Goal: Task Accomplishment & Management: Complete application form

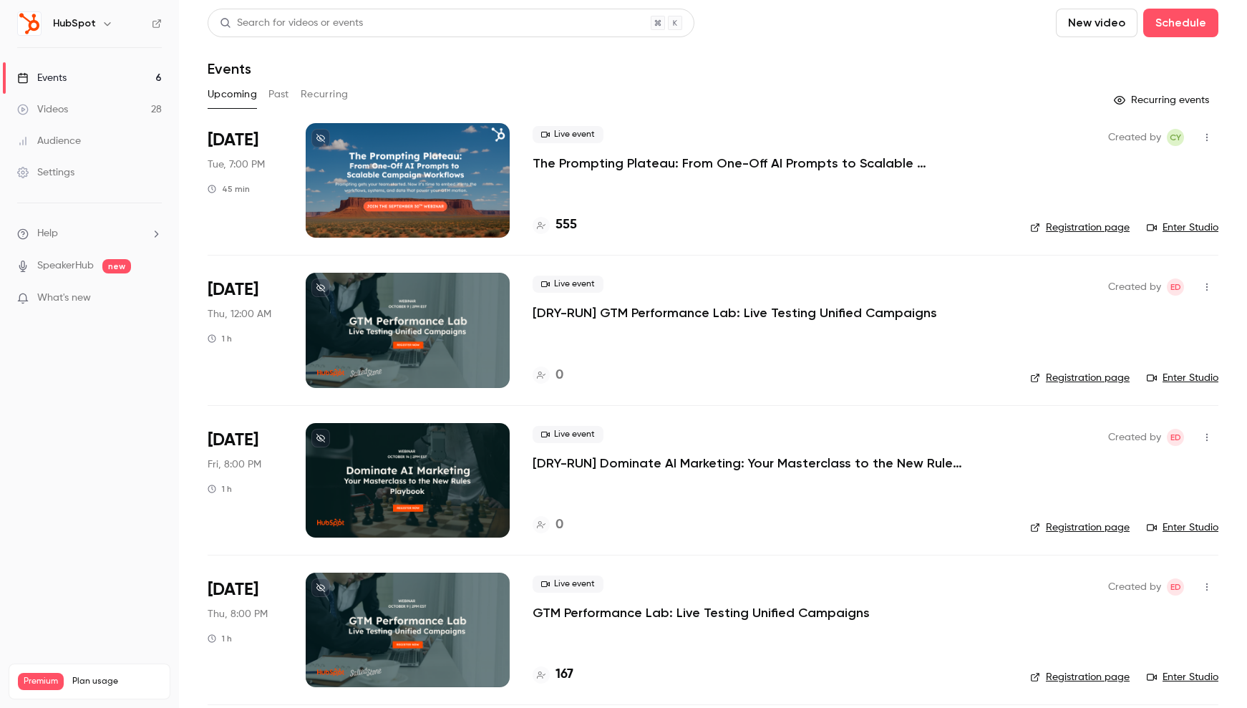
click at [79, 28] on h6 "HubSpot" at bounding box center [74, 23] width 43 height 14
click at [102, 23] on icon "button" at bounding box center [107, 23] width 11 height 11
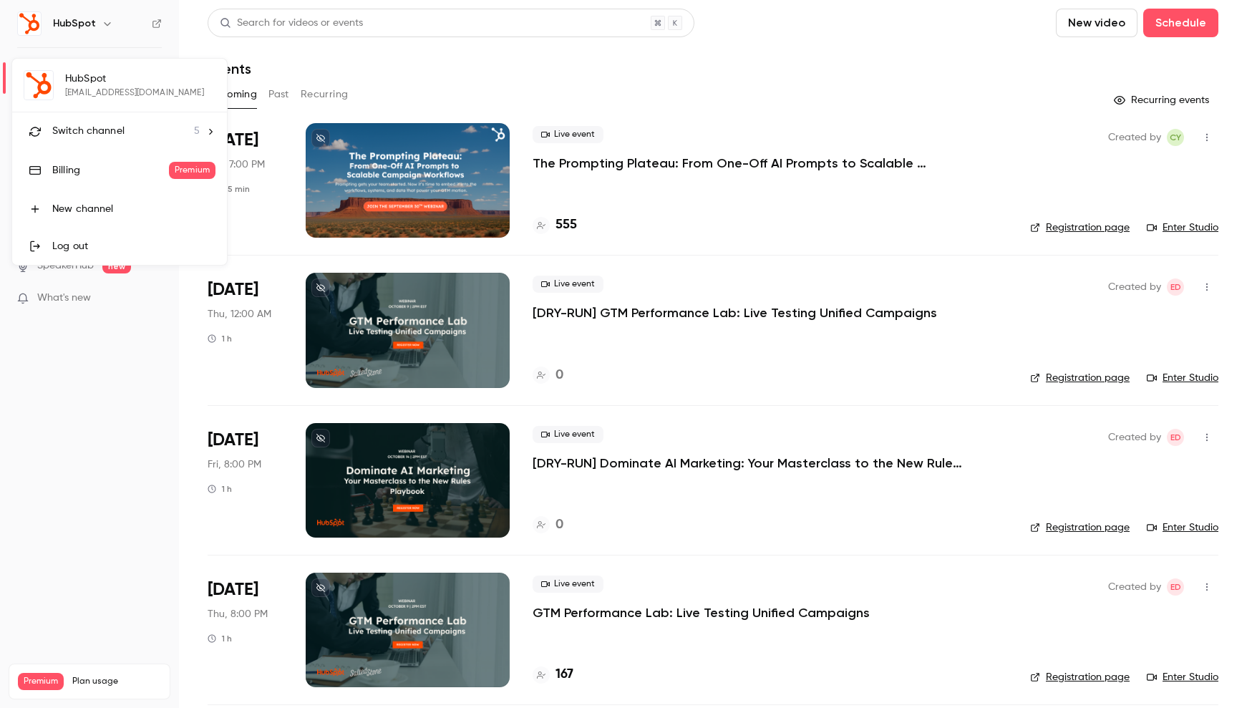
click at [210, 133] on icon at bounding box center [210, 132] width 10 height 10
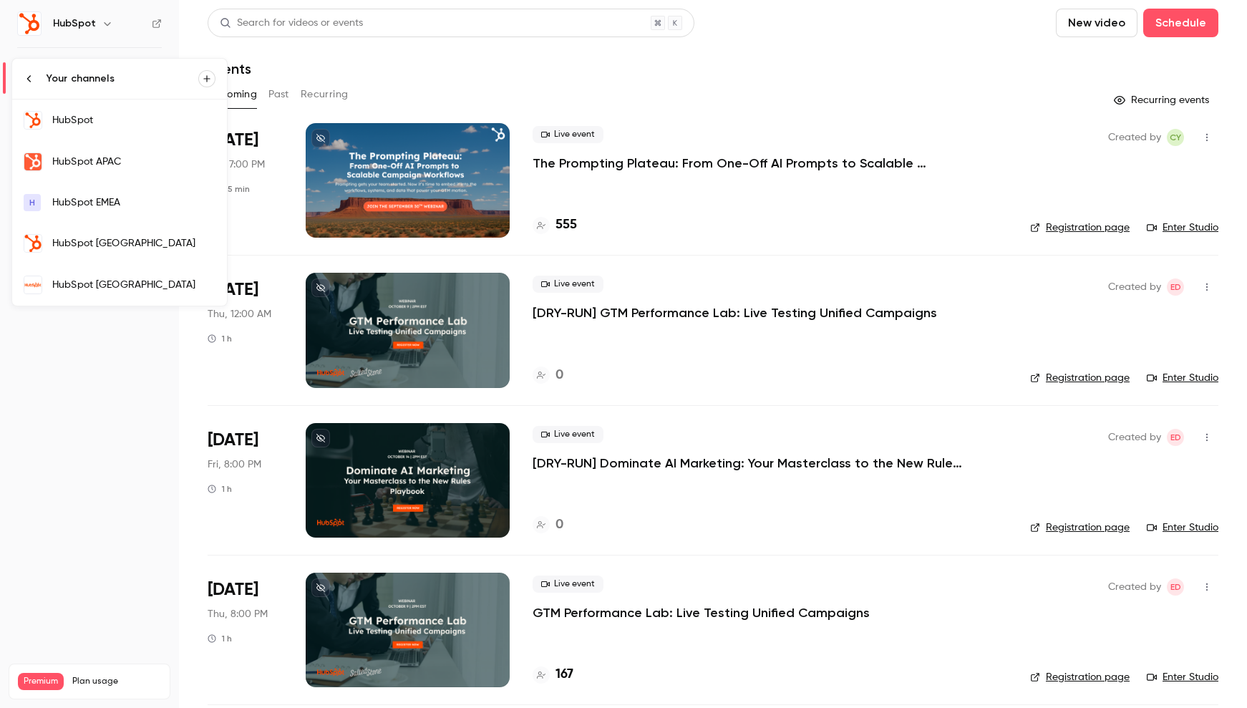
click at [110, 279] on div "HubSpot [GEOGRAPHIC_DATA]" at bounding box center [133, 285] width 163 height 14
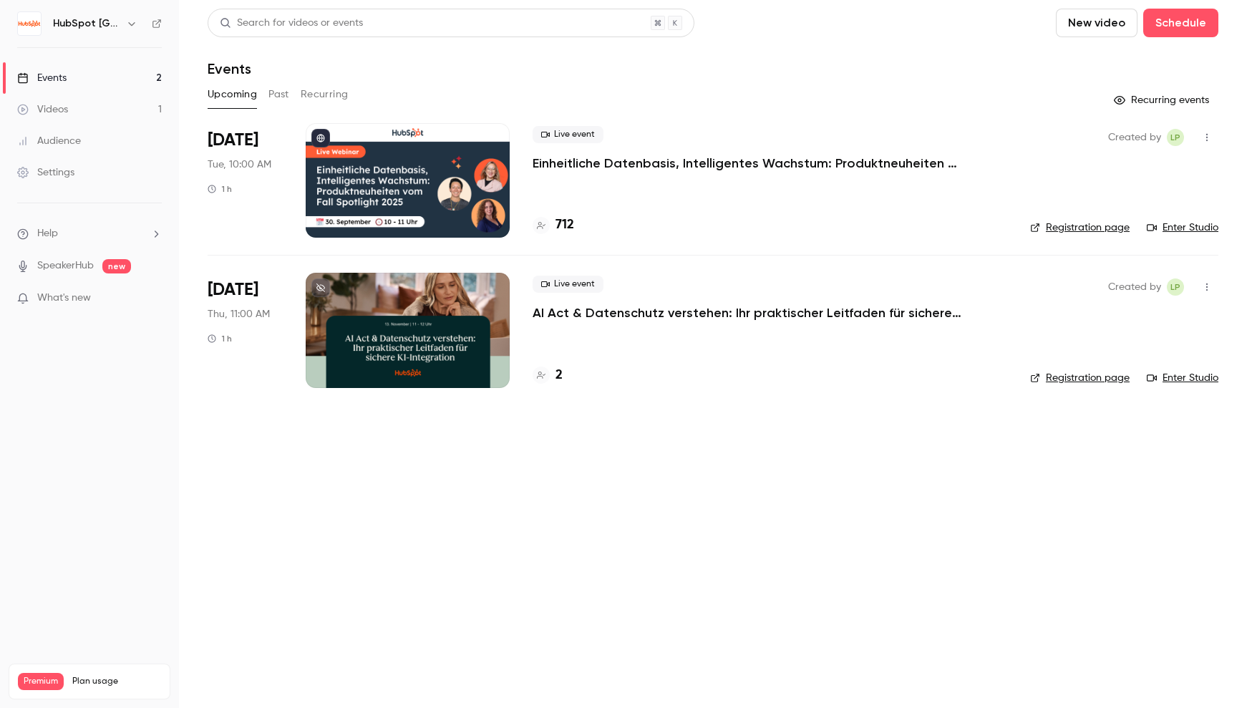
click at [271, 95] on button "Past" at bounding box center [279, 94] width 21 height 23
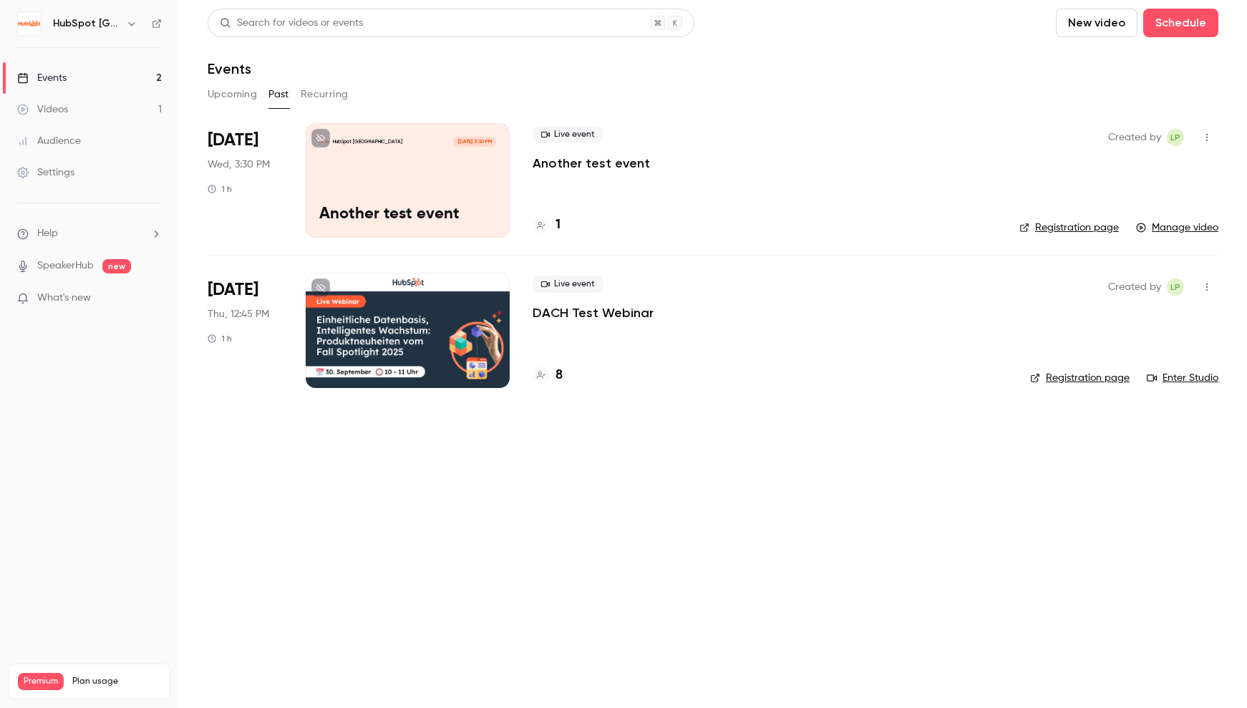
click at [611, 163] on p "Another test event" at bounding box center [591, 163] width 117 height 17
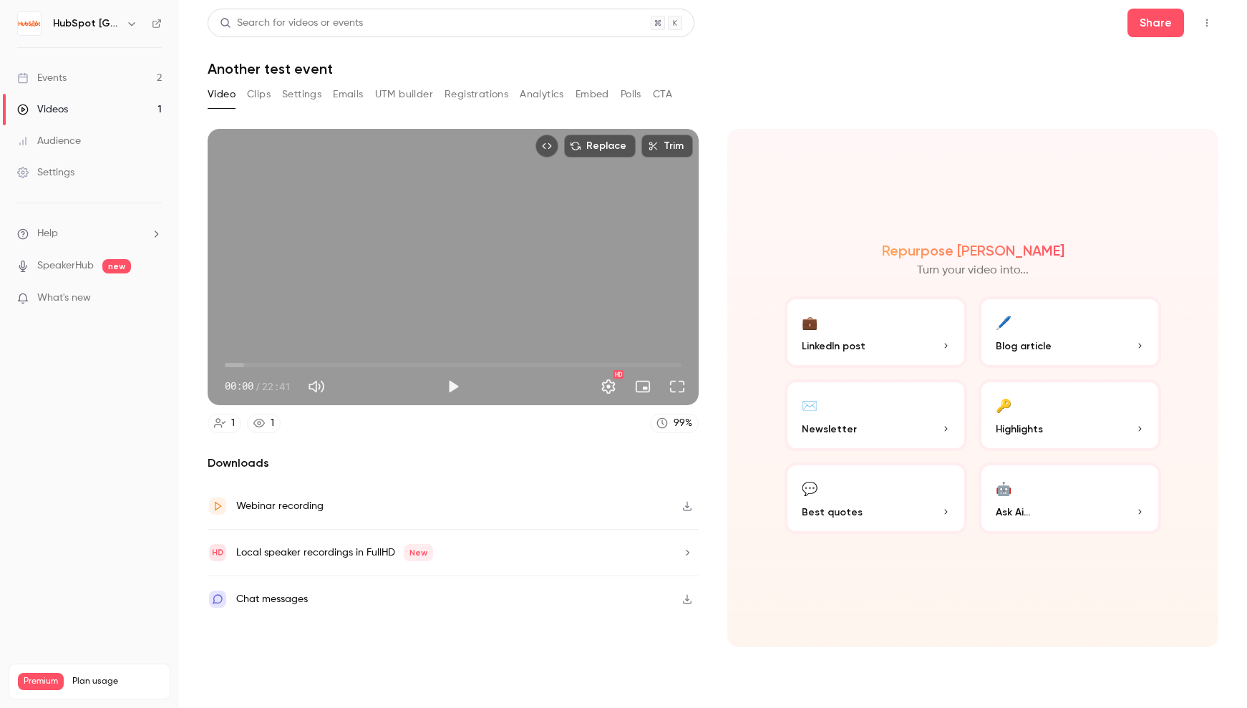
click at [145, 79] on link "Events 2" at bounding box center [89, 78] width 179 height 32
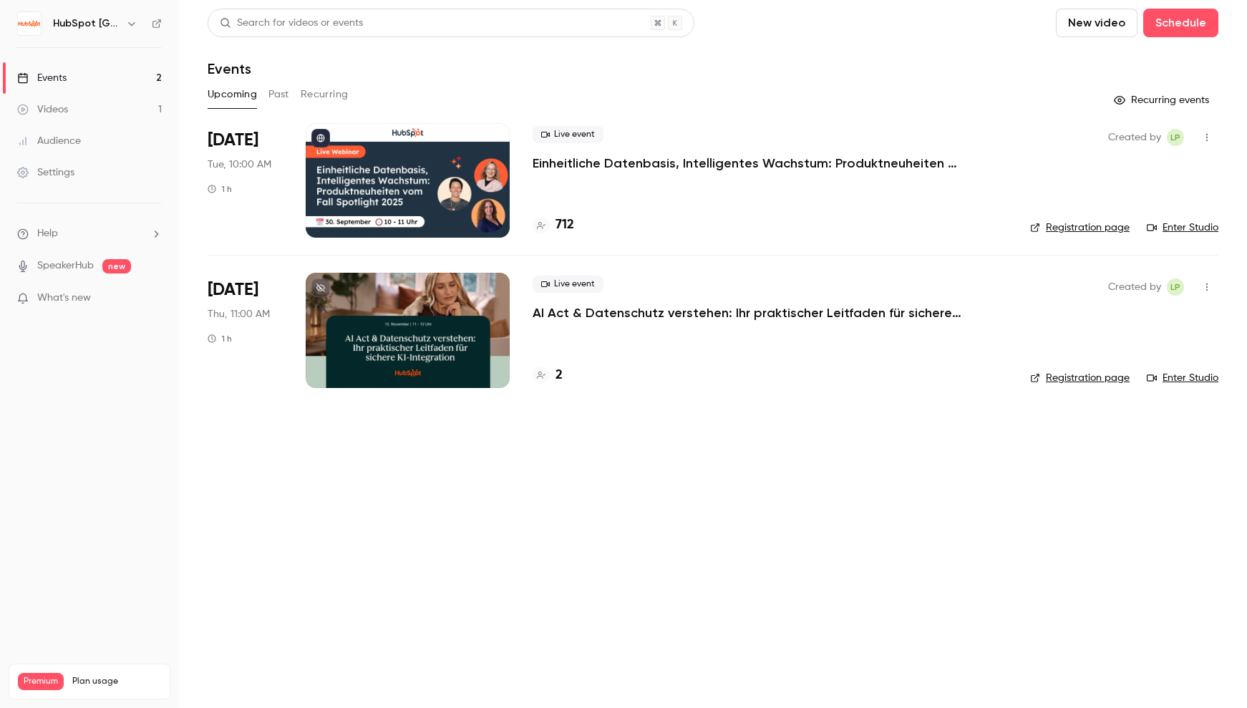
click at [281, 94] on button "Past" at bounding box center [279, 94] width 21 height 23
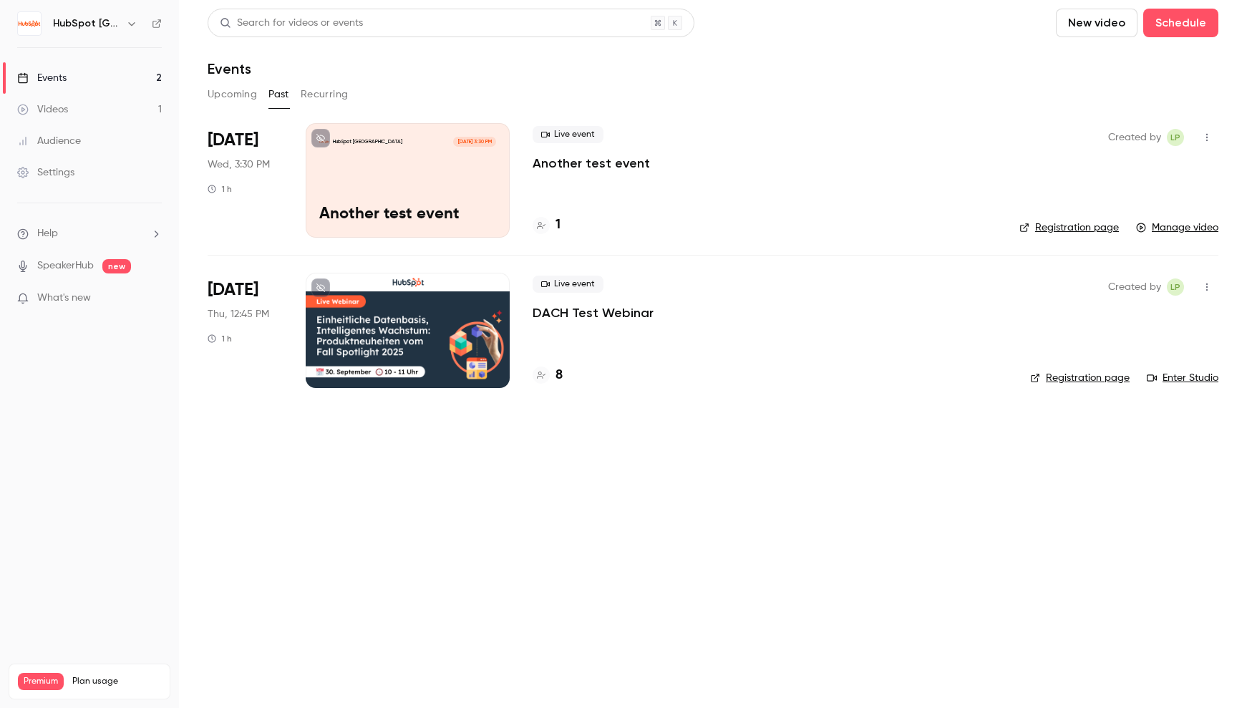
click at [1208, 134] on icon "button" at bounding box center [1206, 137] width 11 height 10
click at [1159, 284] on div "Delete" at bounding box center [1152, 286] width 109 height 14
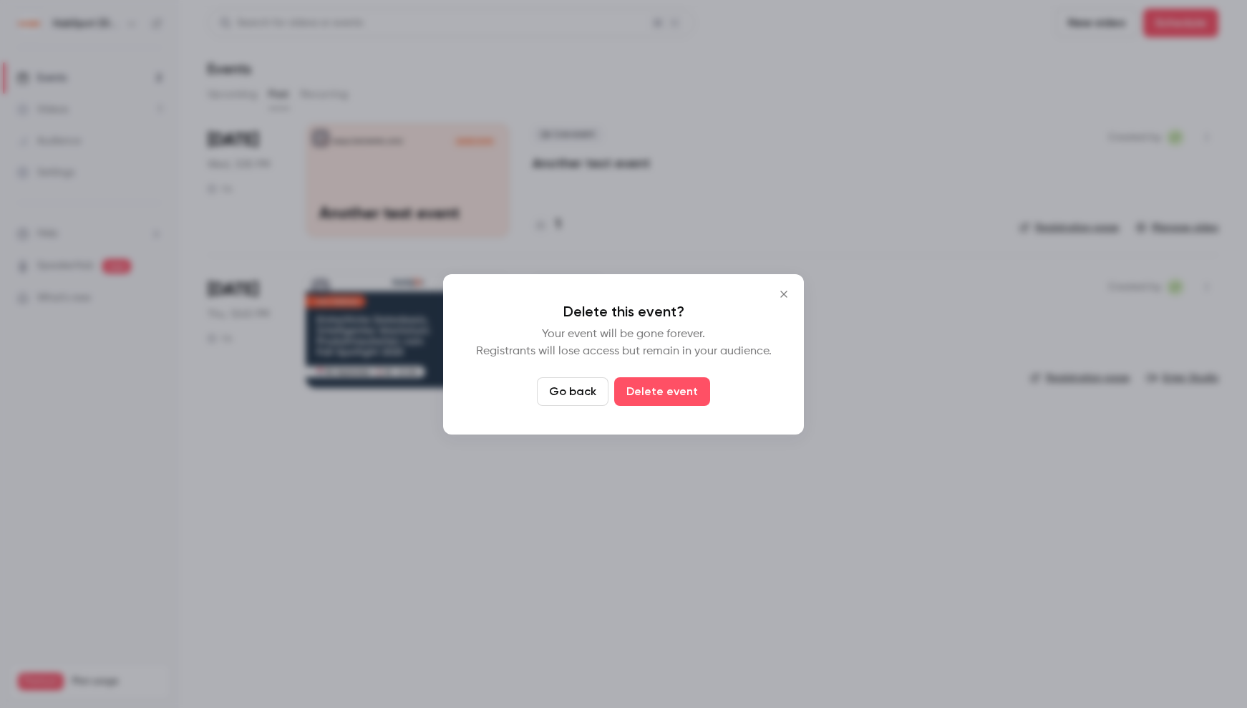
click at [672, 394] on button "Delete event" at bounding box center [662, 391] width 96 height 29
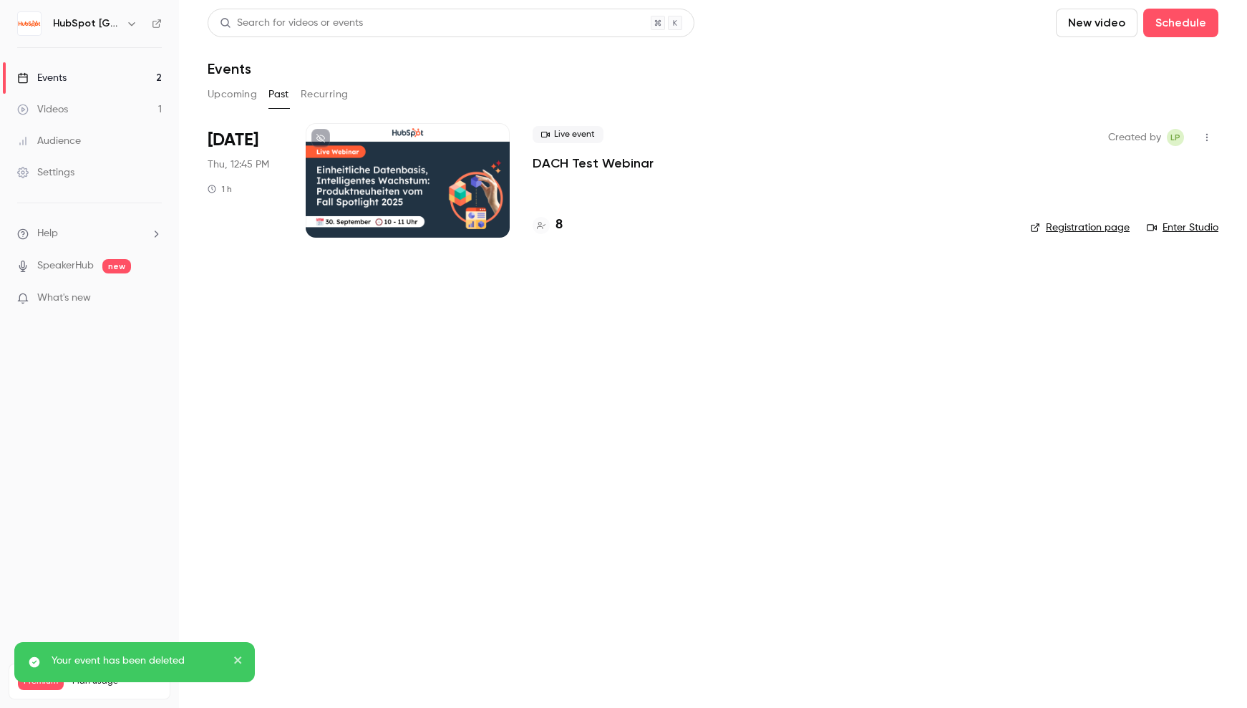
click at [1211, 138] on icon "button" at bounding box center [1206, 137] width 11 height 10
click at [1125, 318] on div "Delete" at bounding box center [1152, 323] width 109 height 14
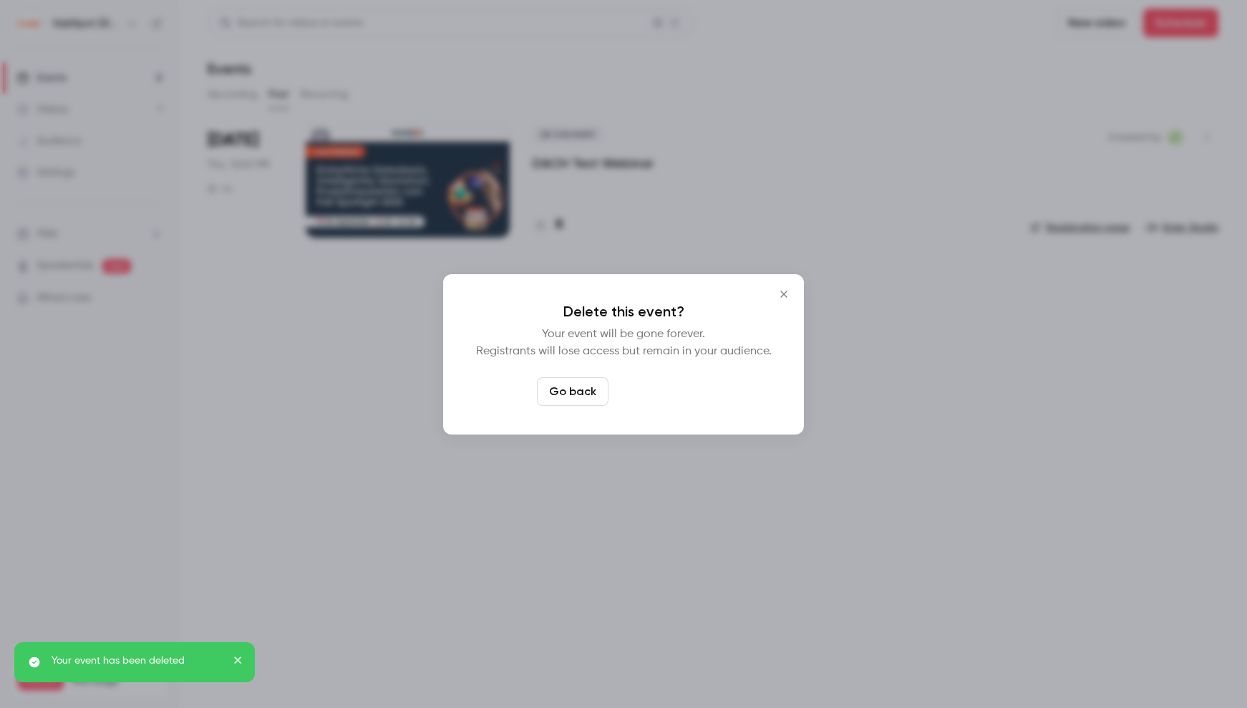
click at [664, 390] on button "Delete event" at bounding box center [662, 391] width 96 height 29
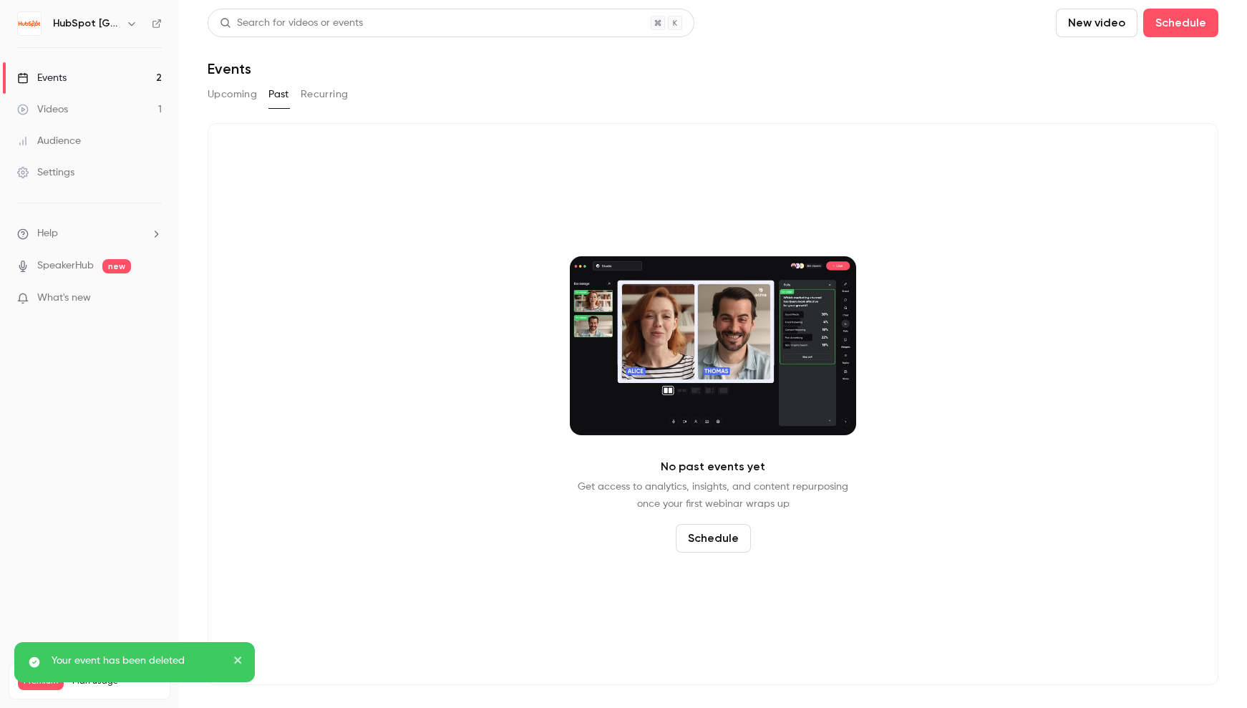
drag, startPoint x: 223, startPoint y: 97, endPoint x: 263, endPoint y: 97, distance: 40.1
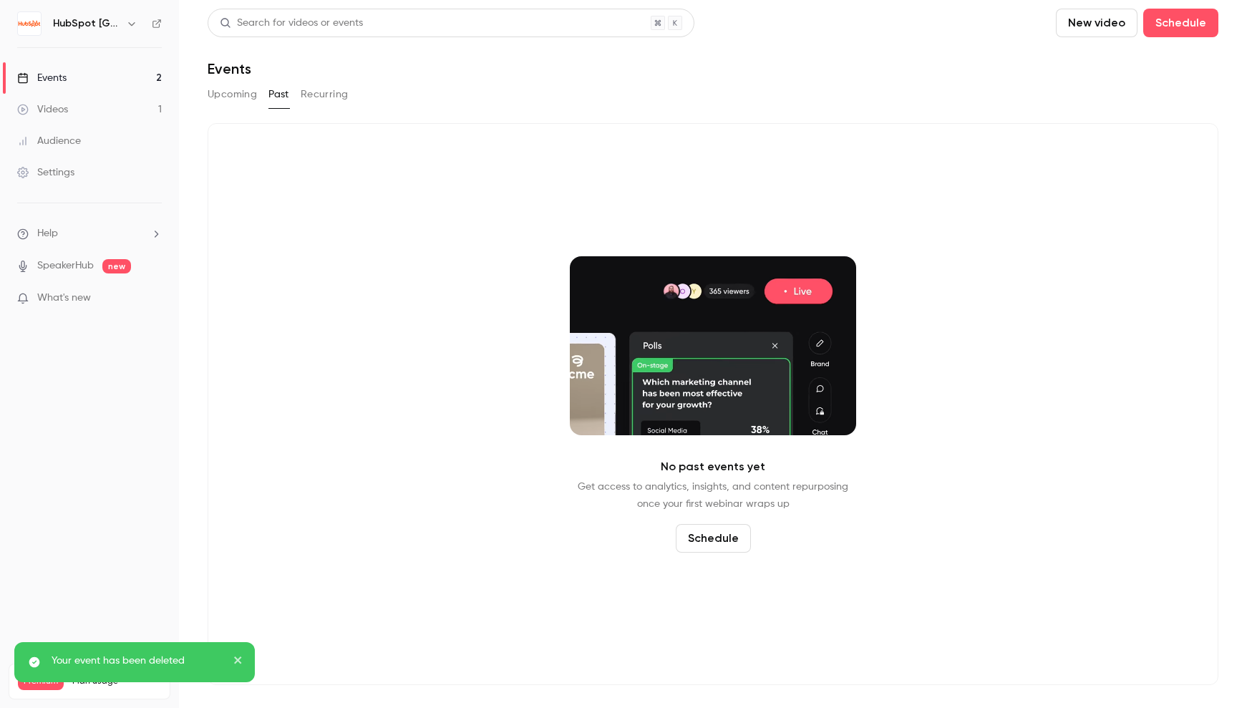
click at [226, 97] on button "Upcoming" at bounding box center [232, 94] width 49 height 23
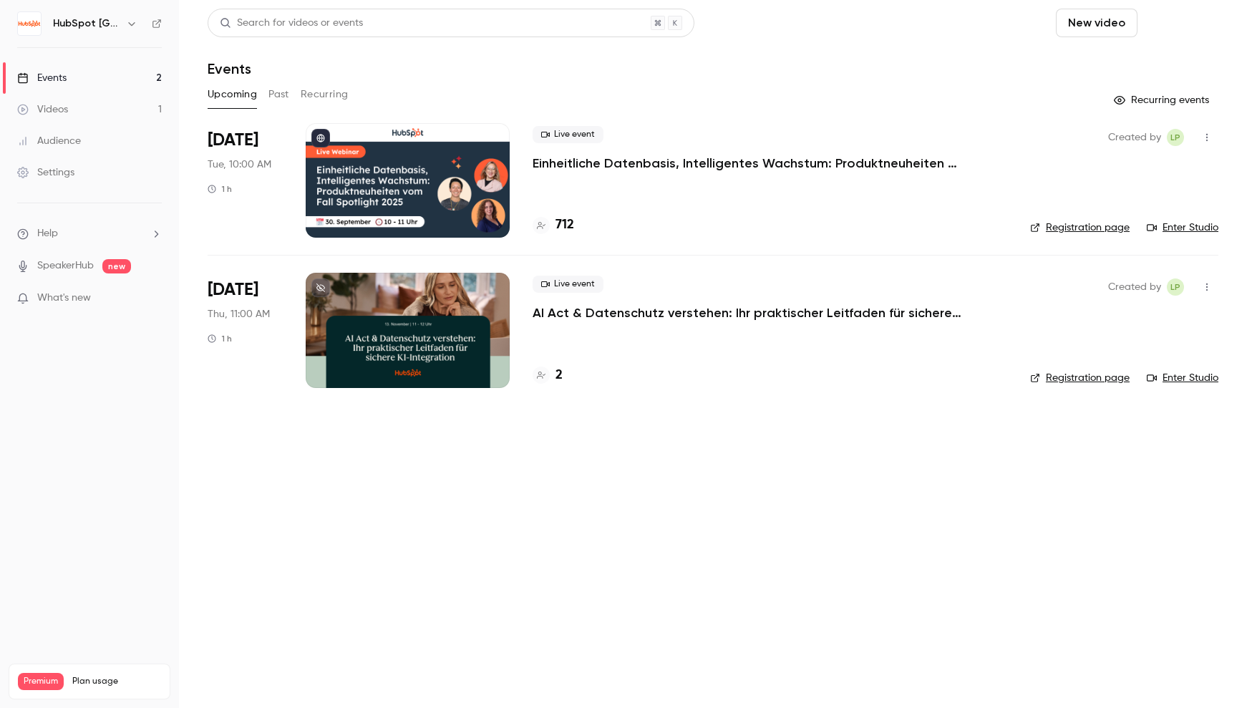
click at [1182, 24] on button "Schedule" at bounding box center [1180, 23] width 75 height 29
click at [1174, 57] on div "One time event" at bounding box center [1152, 62] width 109 height 14
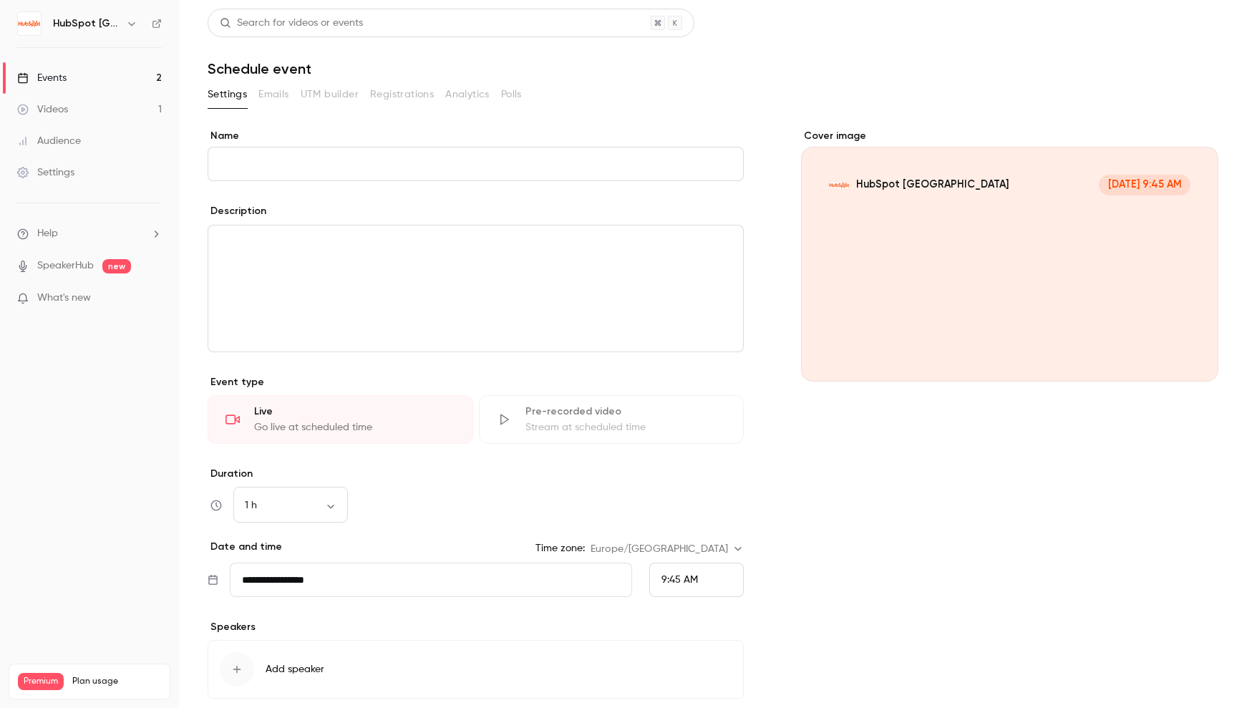
click at [594, 164] on input "Name" at bounding box center [476, 164] width 536 height 34
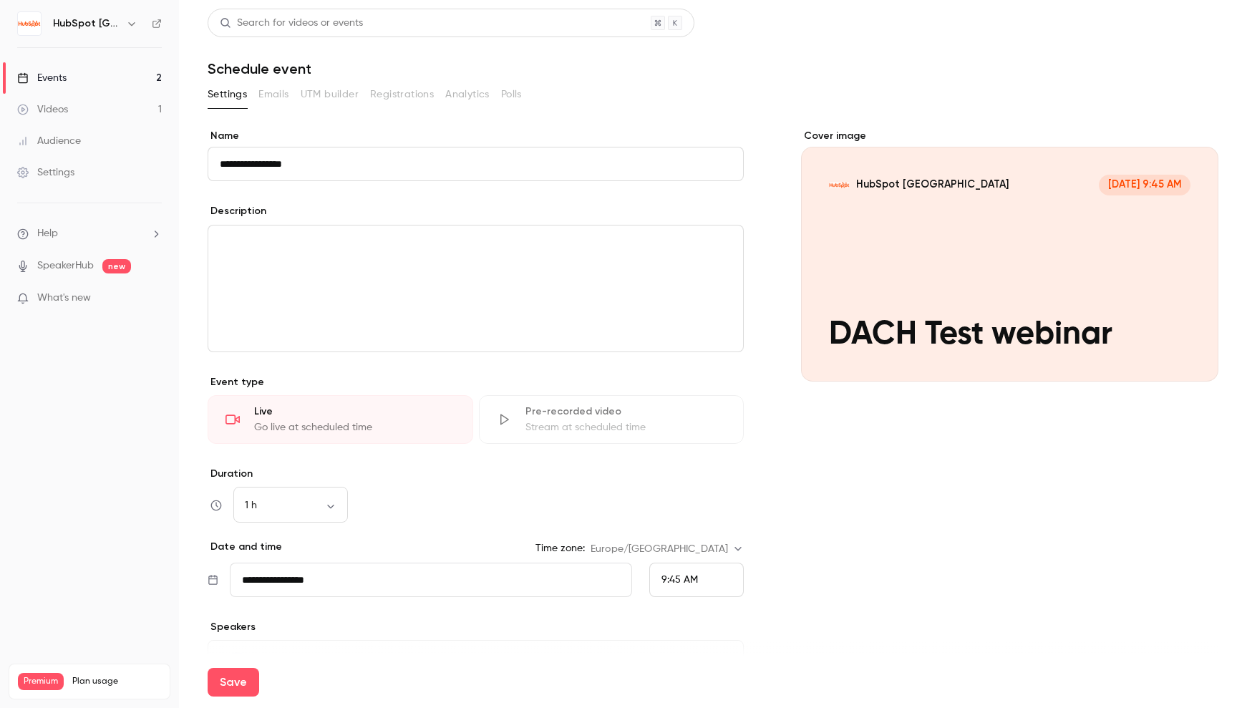
type input "**********"
click at [682, 77] on h1 "Schedule event" at bounding box center [713, 68] width 1011 height 17
click at [344, 579] on input "**********" at bounding box center [431, 580] width 402 height 34
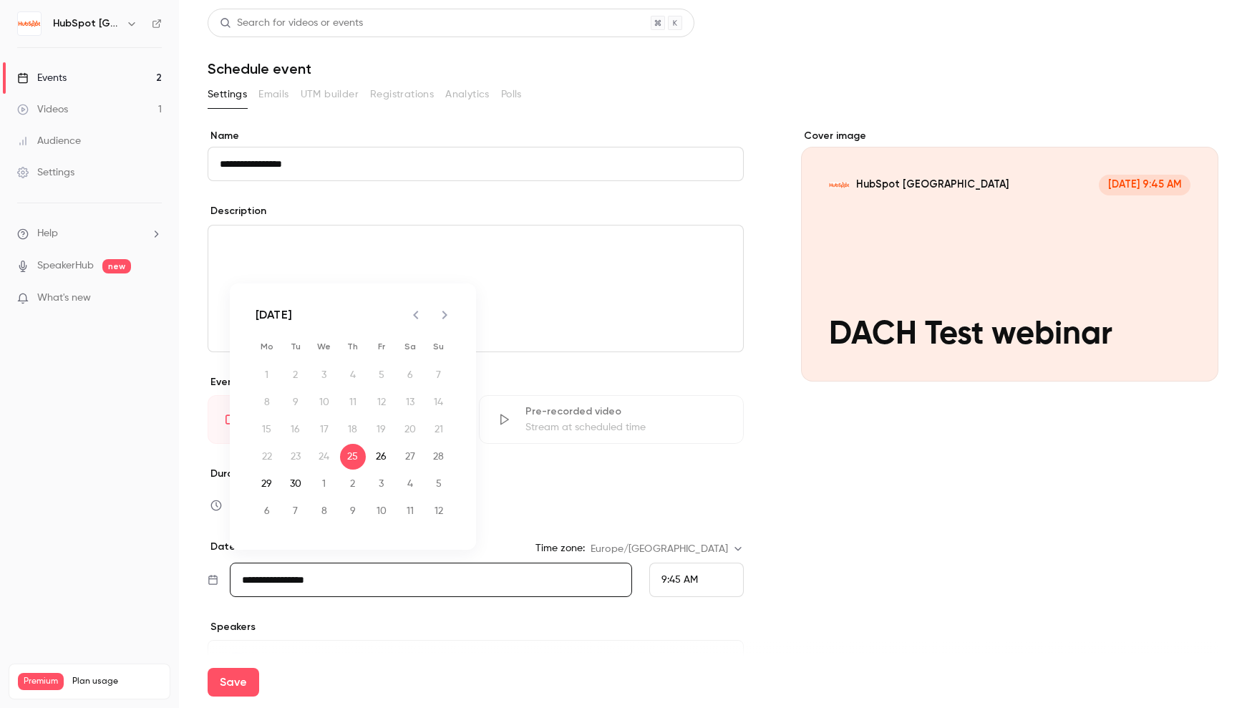
click at [443, 321] on icon "Next month" at bounding box center [444, 314] width 17 height 17
click at [444, 321] on icon "Next month" at bounding box center [444, 314] width 17 height 17
click at [327, 485] on button "31" at bounding box center [324, 484] width 26 height 26
type input "**********"
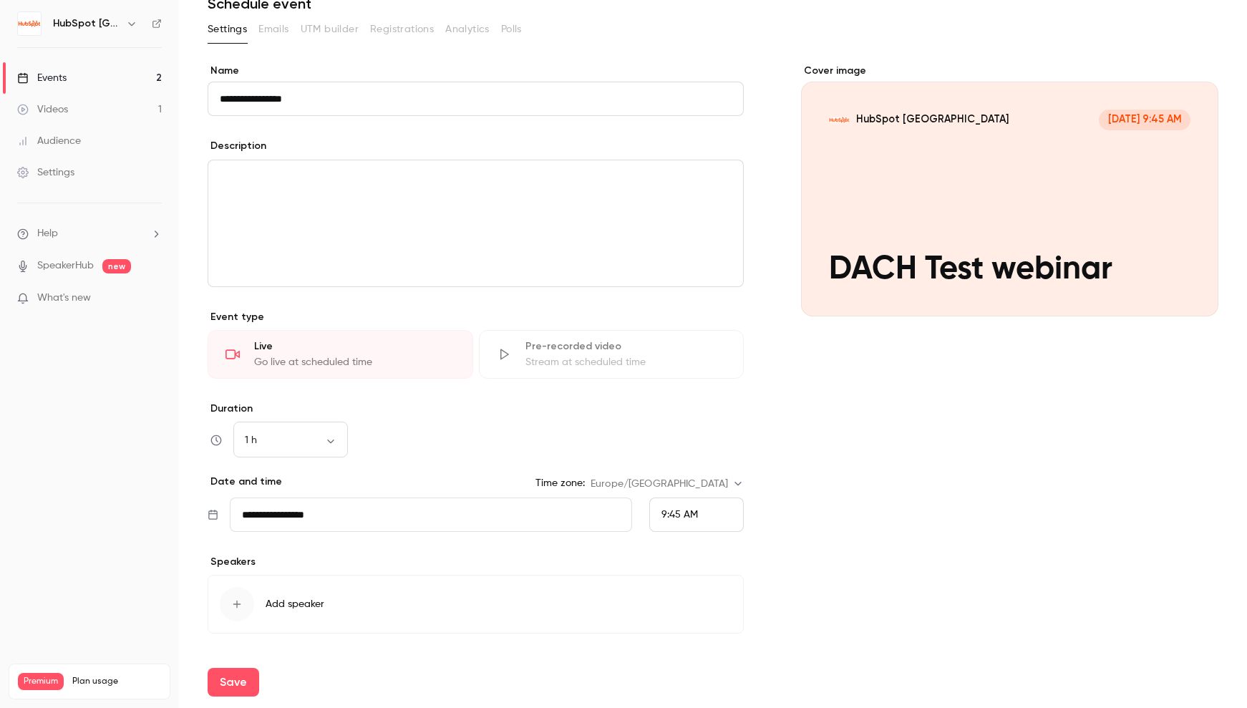
scroll to position [105, 0]
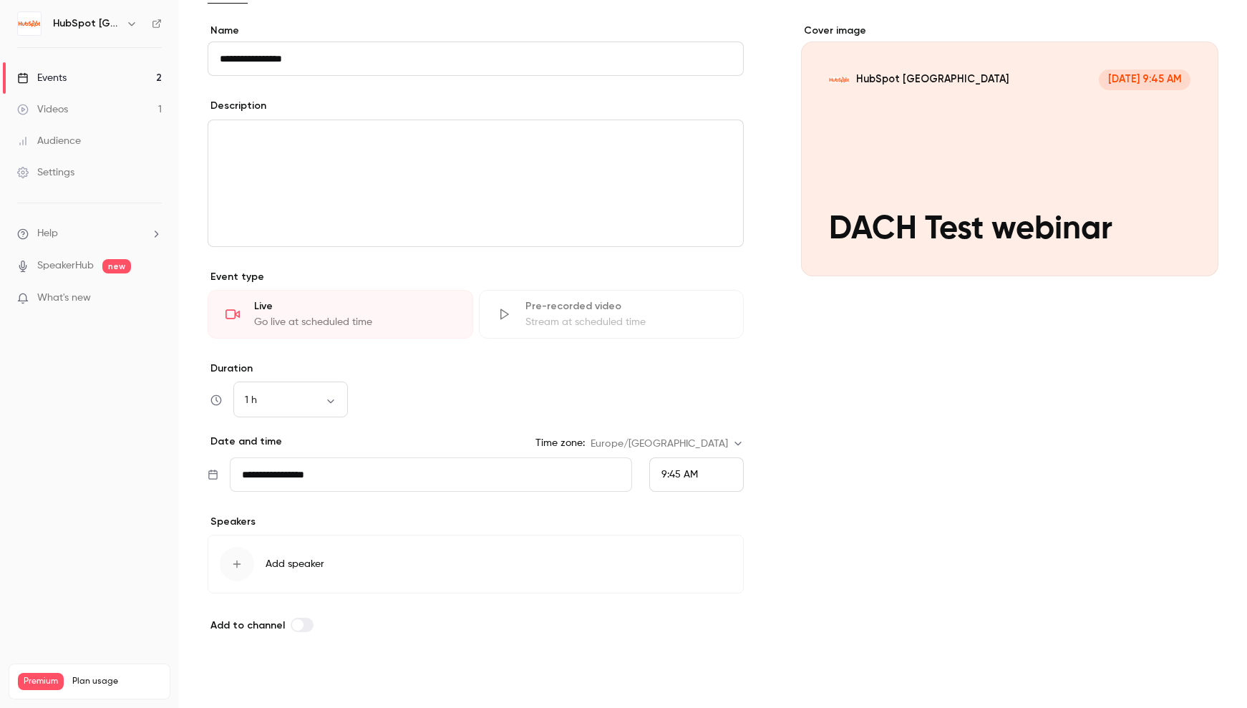
click at [238, 685] on button "Save" at bounding box center [234, 682] width 52 height 29
type input "**********"
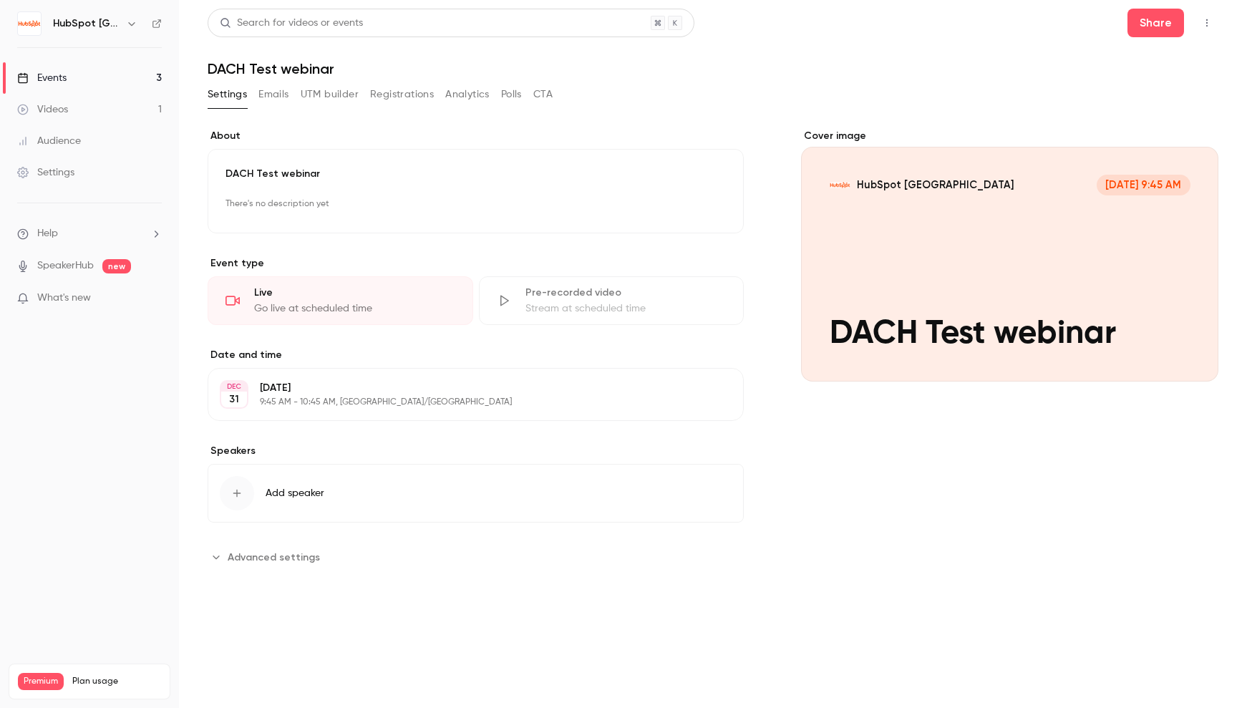
click at [1214, 21] on button "button" at bounding box center [1207, 22] width 23 height 23
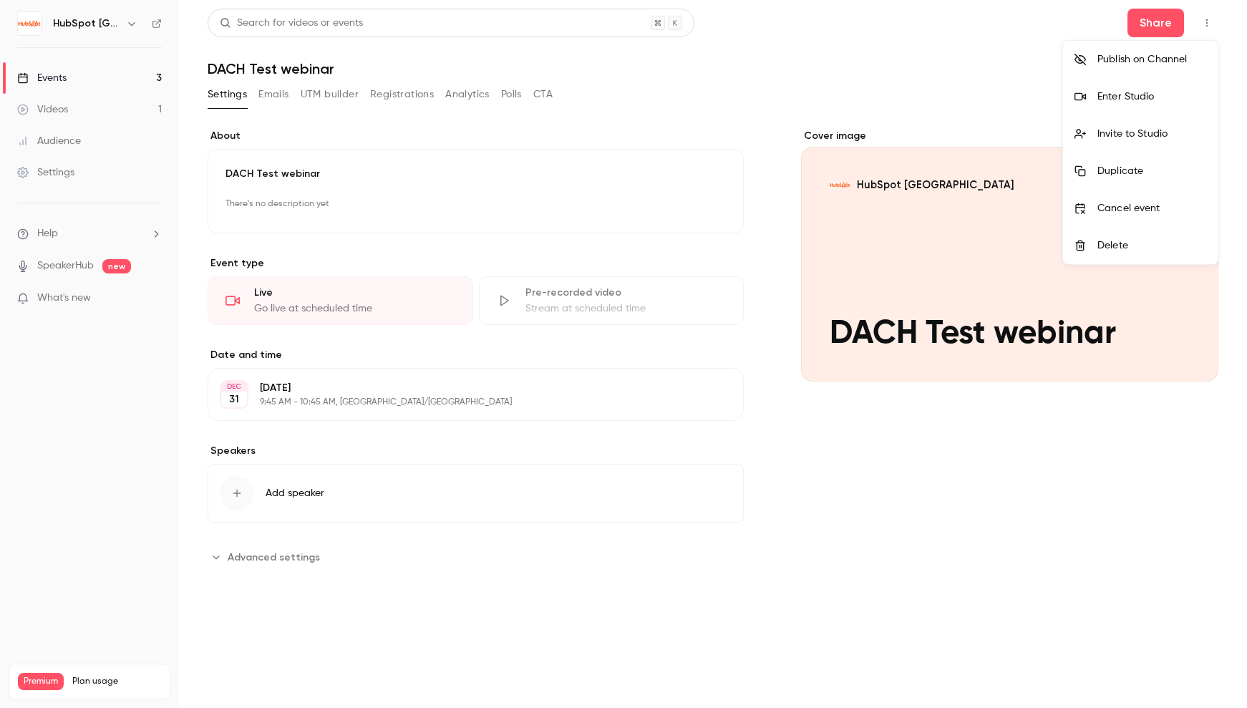
click at [1161, 92] on div "Enter Studio" at bounding box center [1152, 97] width 109 height 14
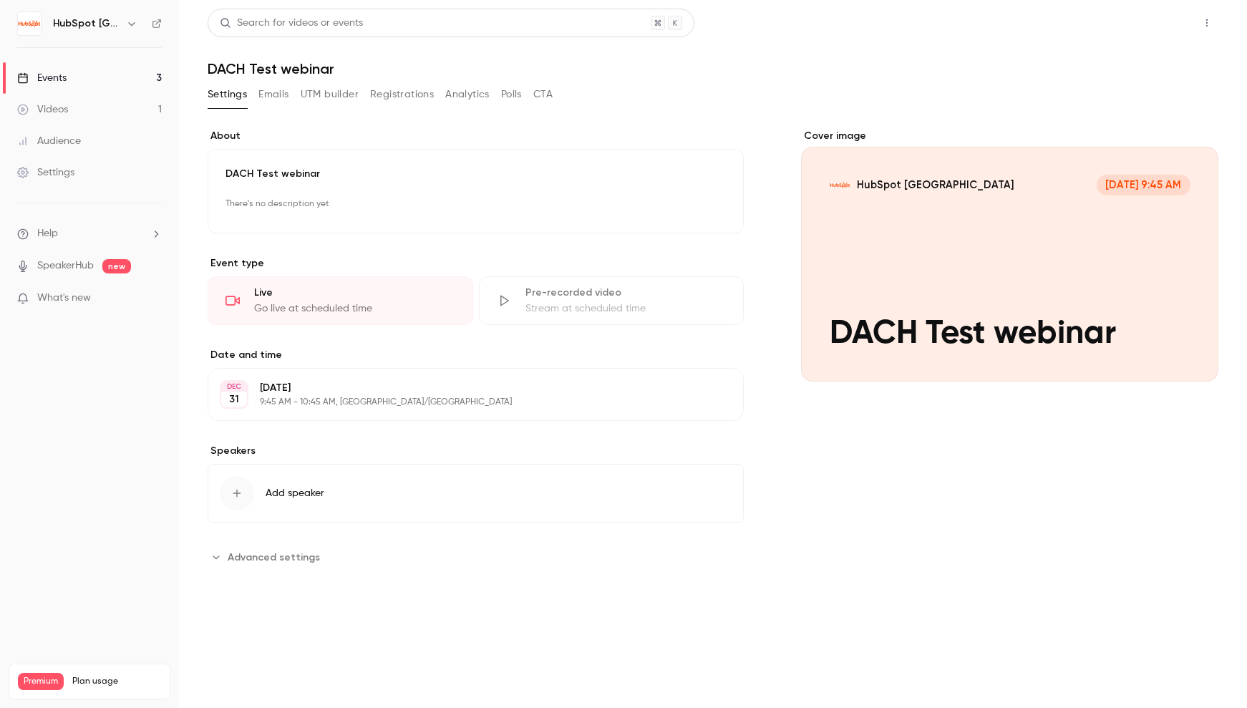
click at [1154, 26] on button "Share" at bounding box center [1156, 23] width 57 height 29
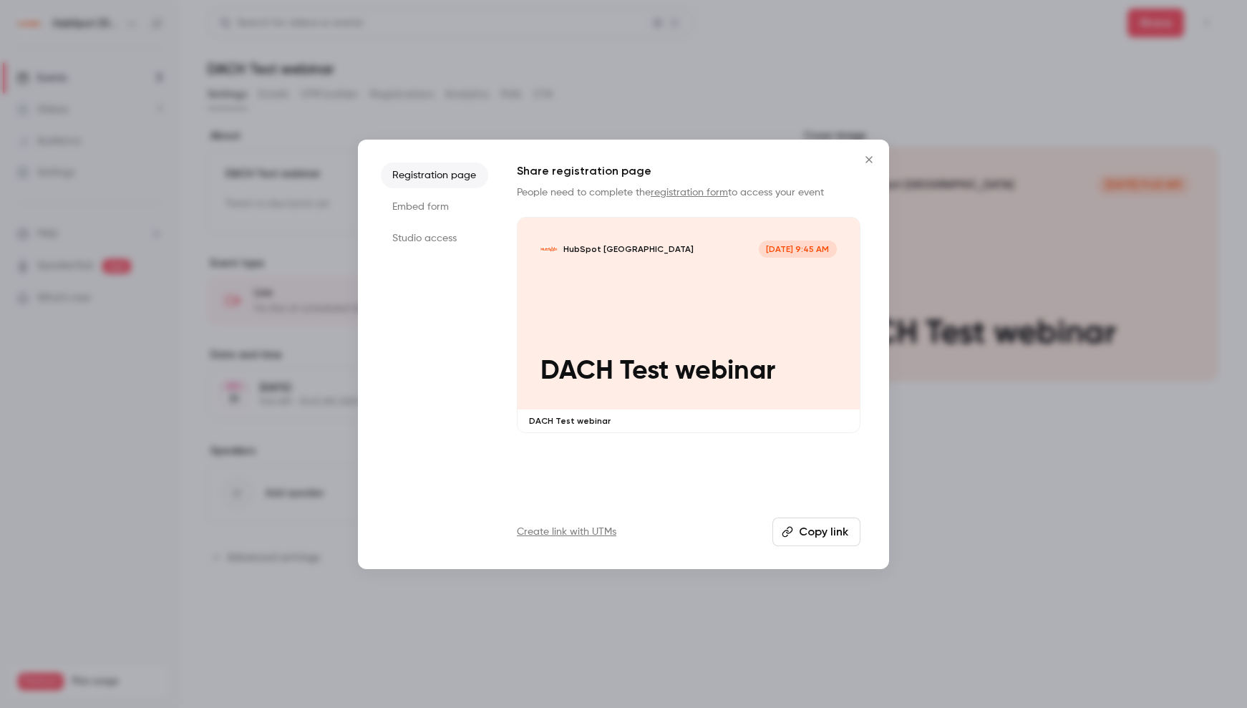
click at [838, 541] on button "Copy link" at bounding box center [817, 532] width 88 height 29
